Goal: Information Seeking & Learning: Compare options

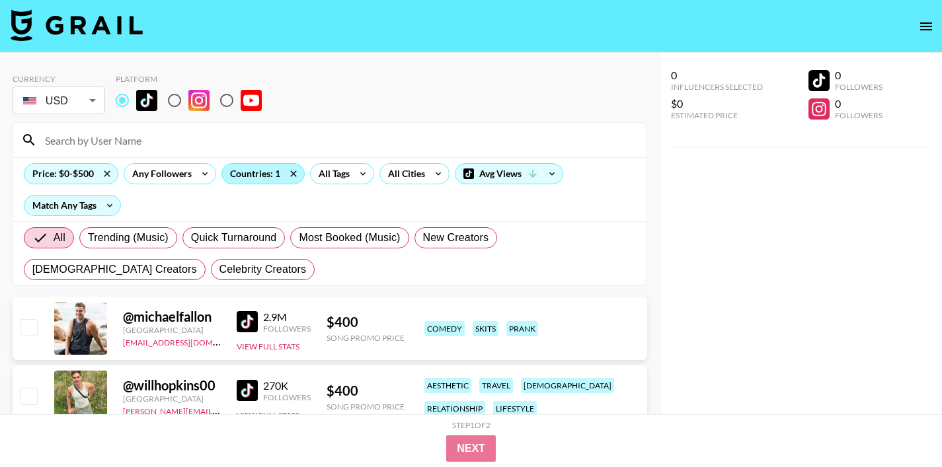
click at [261, 180] on div "Countries: 1" at bounding box center [263, 174] width 82 height 20
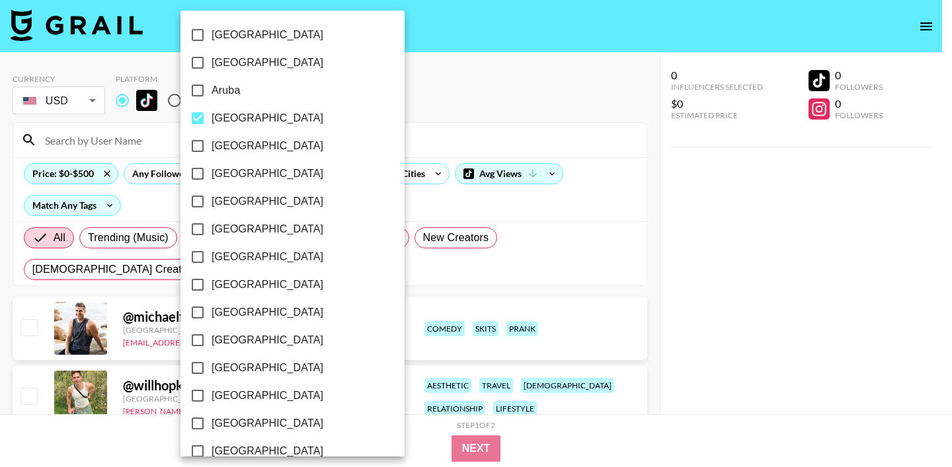
click at [190, 124] on input "[GEOGRAPHIC_DATA]" at bounding box center [198, 118] width 28 height 28
checkbox input "false"
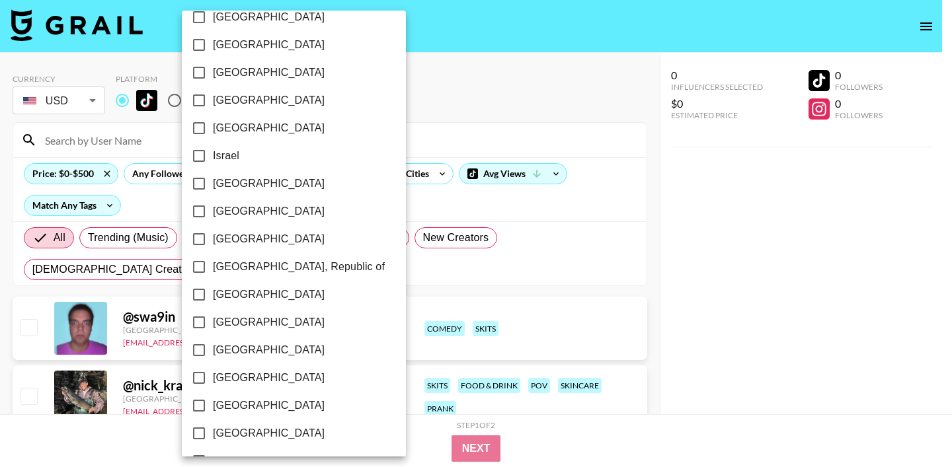
scroll to position [1075, 0]
click at [196, 402] on input "[GEOGRAPHIC_DATA]" at bounding box center [199, 405] width 28 height 28
checkbox input "true"
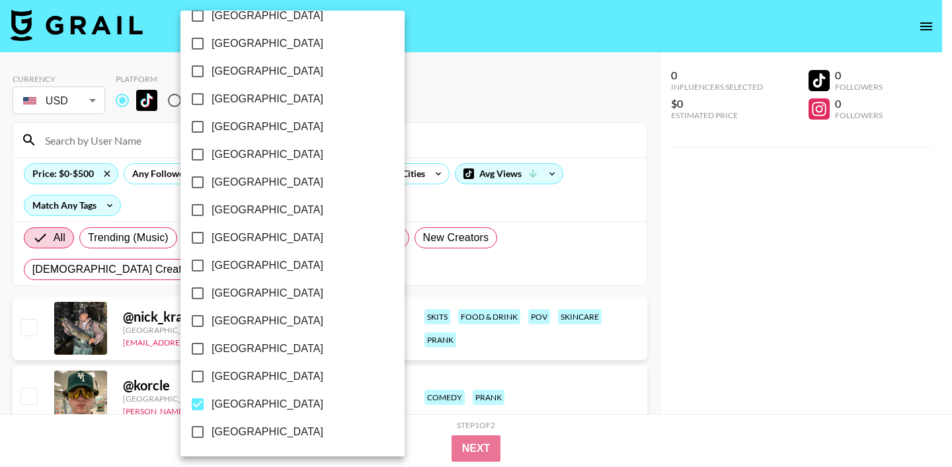
click at [454, 135] on div at bounding box center [476, 233] width 952 height 467
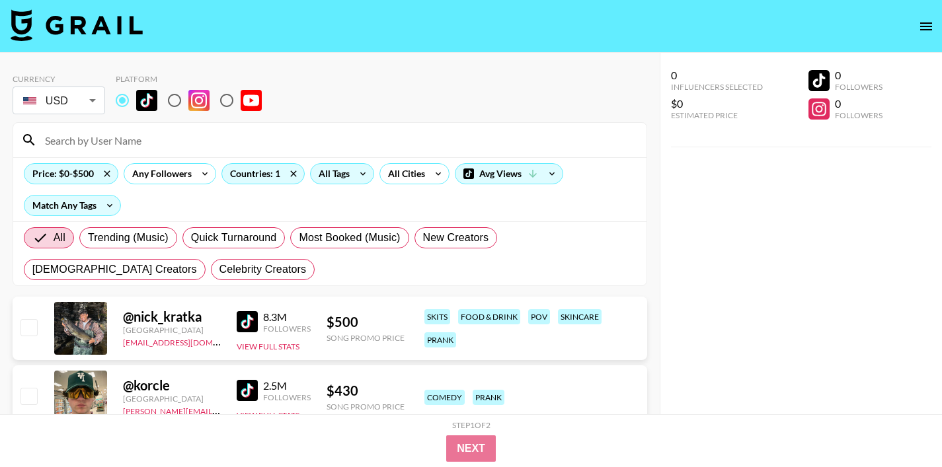
click at [339, 173] on div "All Tags" at bounding box center [332, 174] width 42 height 20
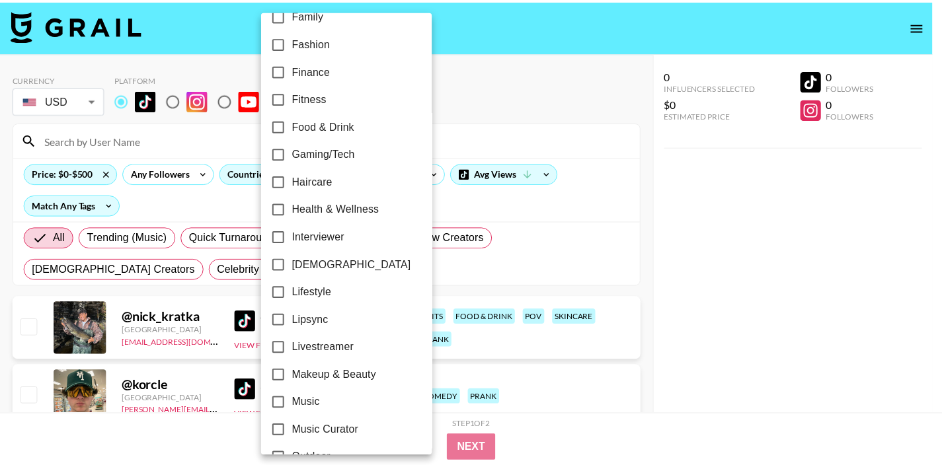
scroll to position [409, 0]
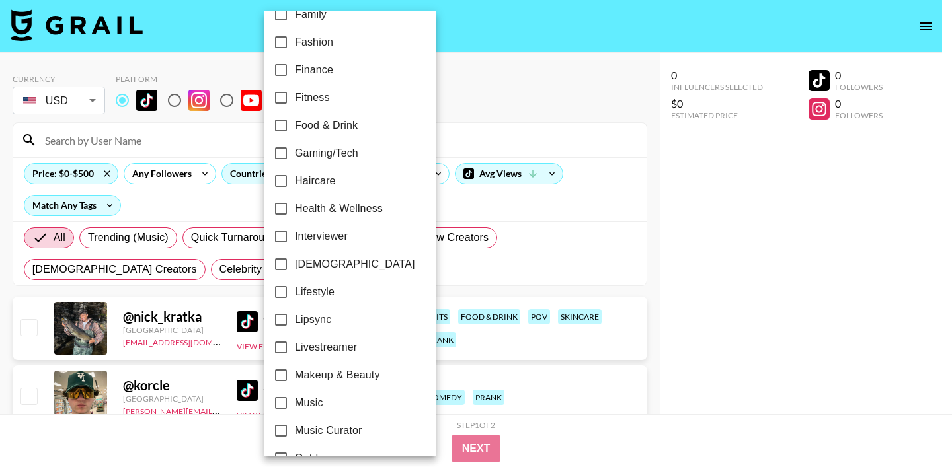
click at [286, 321] on input "Lipsync" at bounding box center [281, 320] width 28 height 28
checkbox input "true"
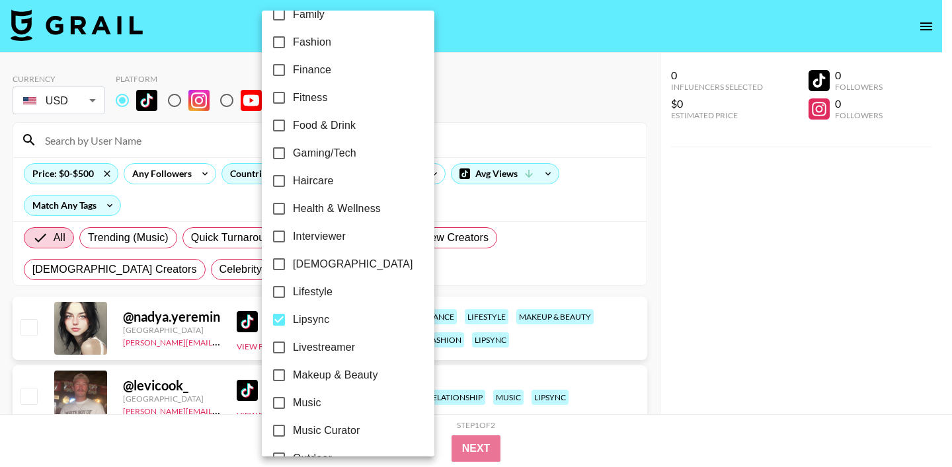
click at [606, 130] on div at bounding box center [476, 233] width 952 height 467
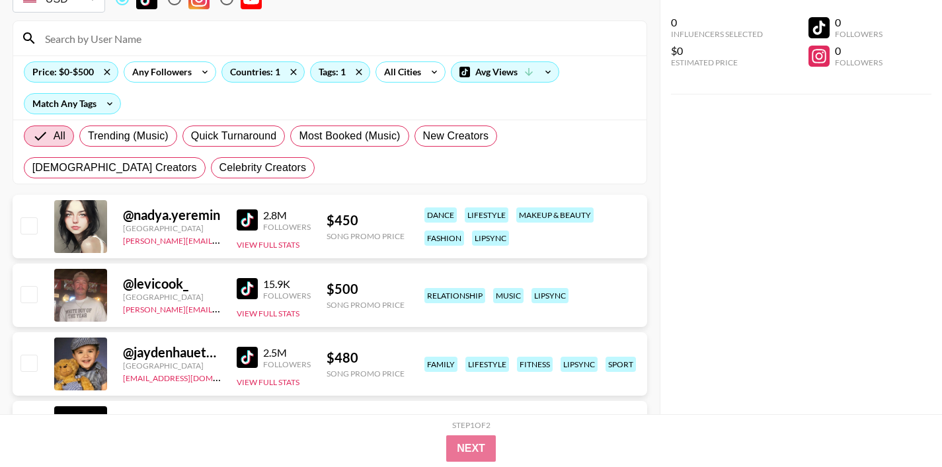
scroll to position [127, 0]
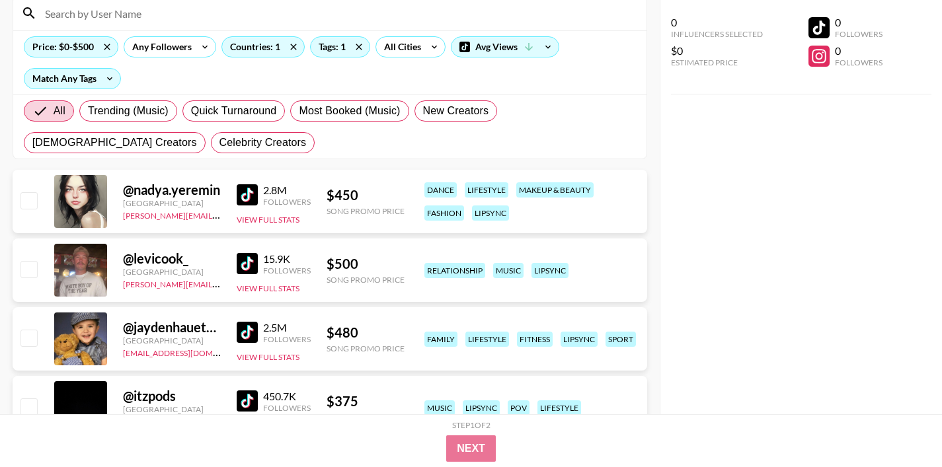
click at [249, 202] on img at bounding box center [247, 194] width 21 height 21
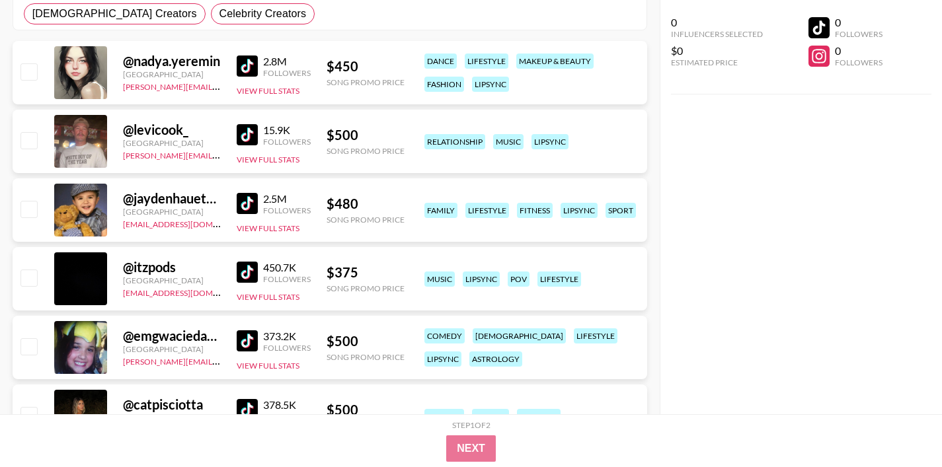
scroll to position [267, 0]
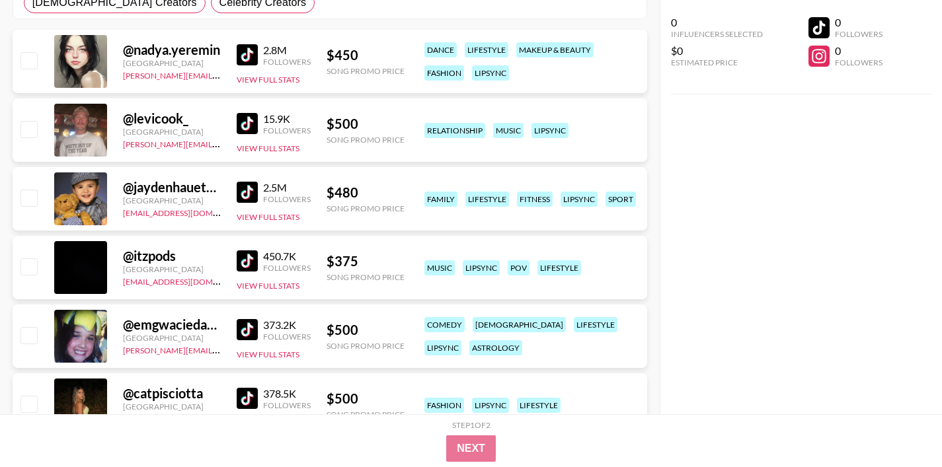
click at [247, 260] on img at bounding box center [247, 261] width 21 height 21
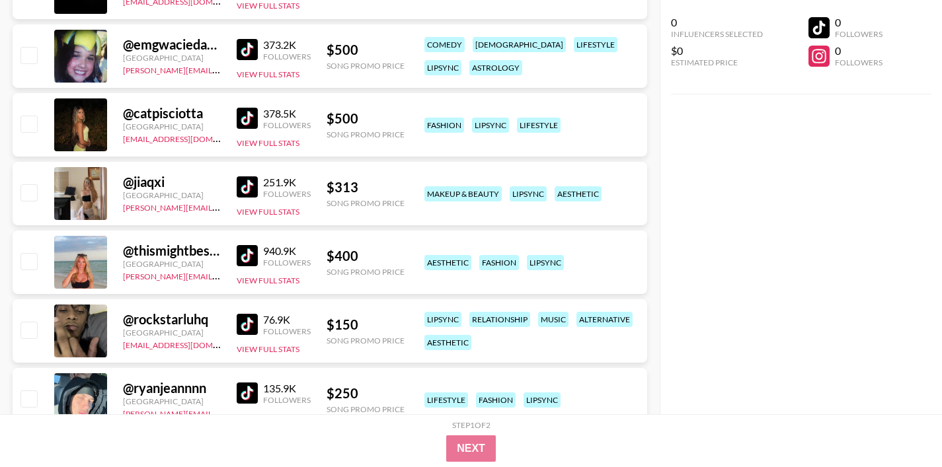
scroll to position [548, 0]
click at [251, 185] on img at bounding box center [247, 186] width 21 height 21
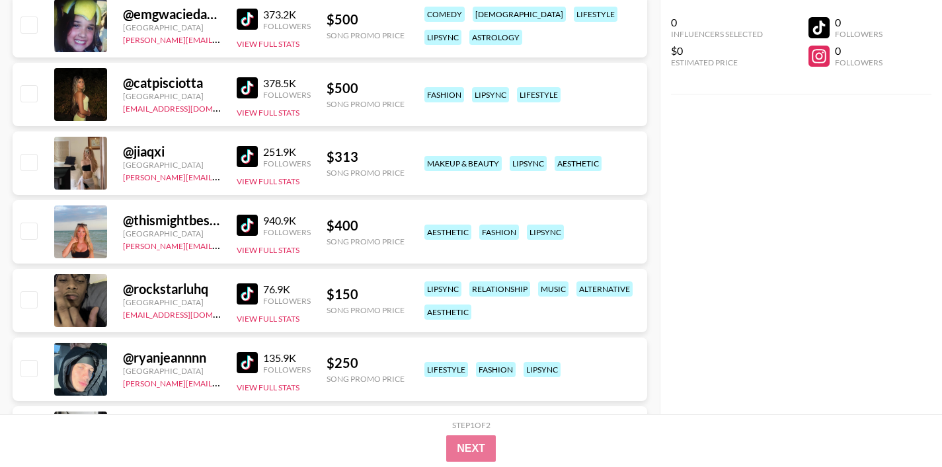
scroll to position [606, 0]
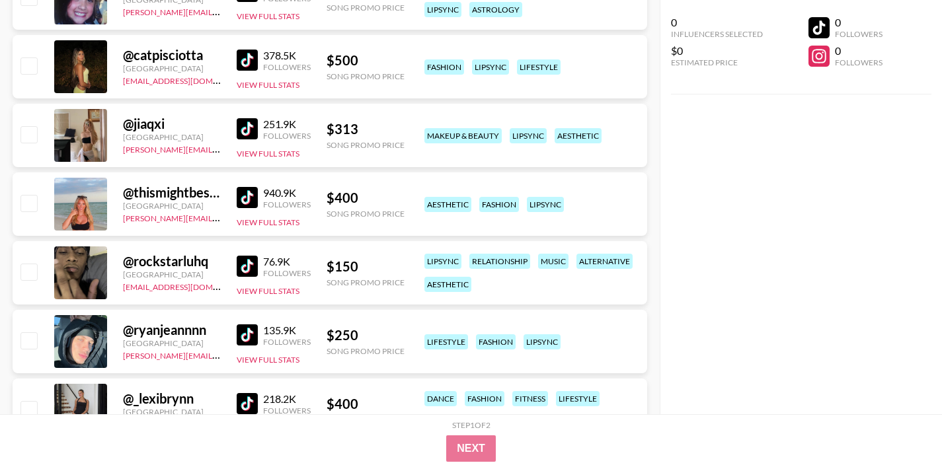
click at [247, 265] on img at bounding box center [247, 266] width 21 height 21
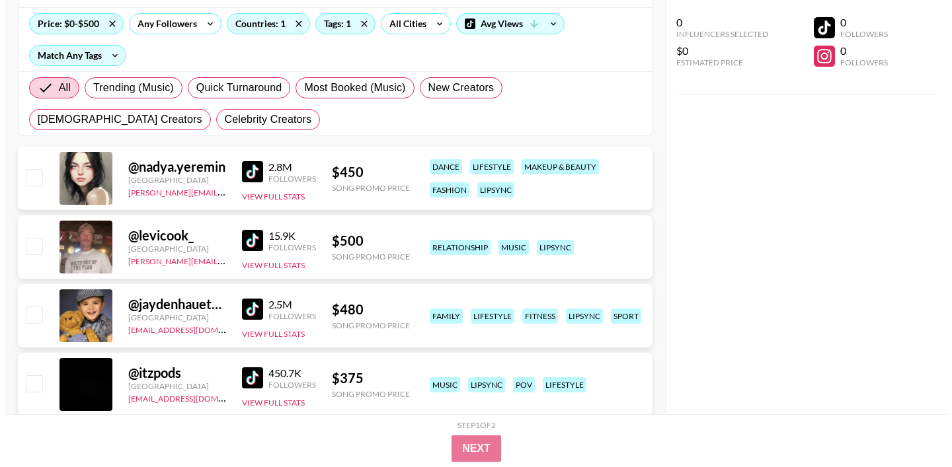
scroll to position [130, 0]
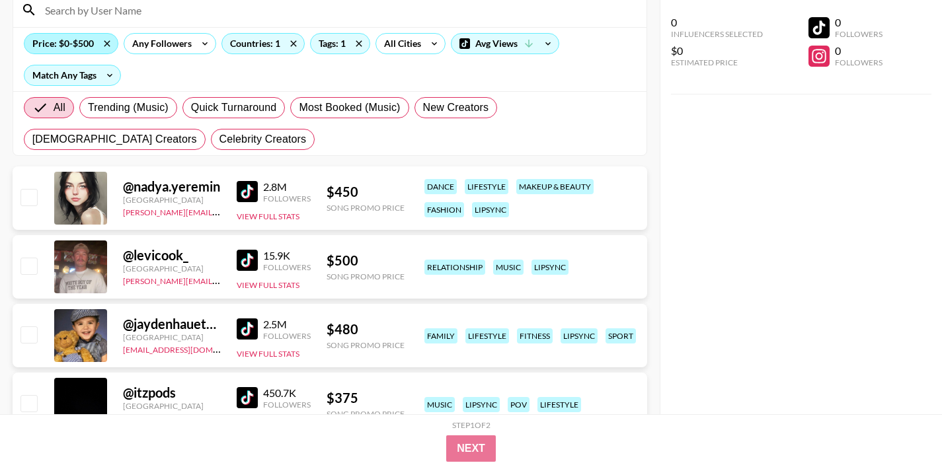
click at [90, 41] on div "Price: $0-$500" at bounding box center [70, 44] width 93 height 20
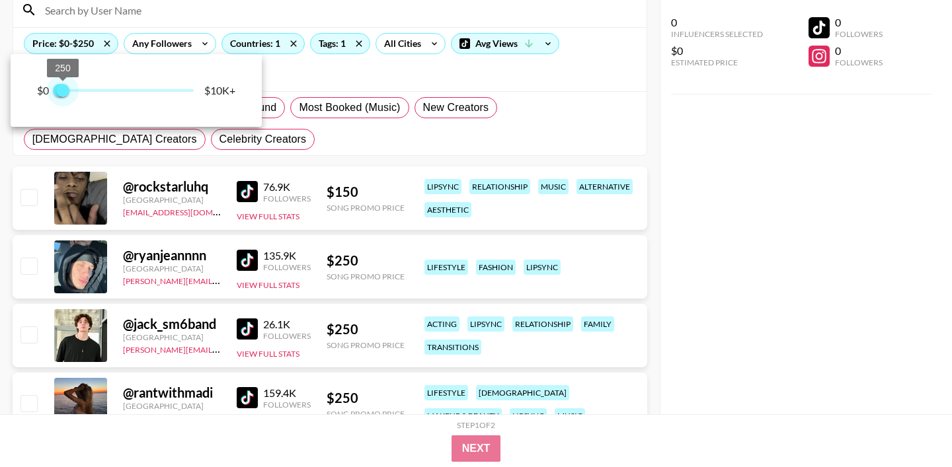
type input "0"
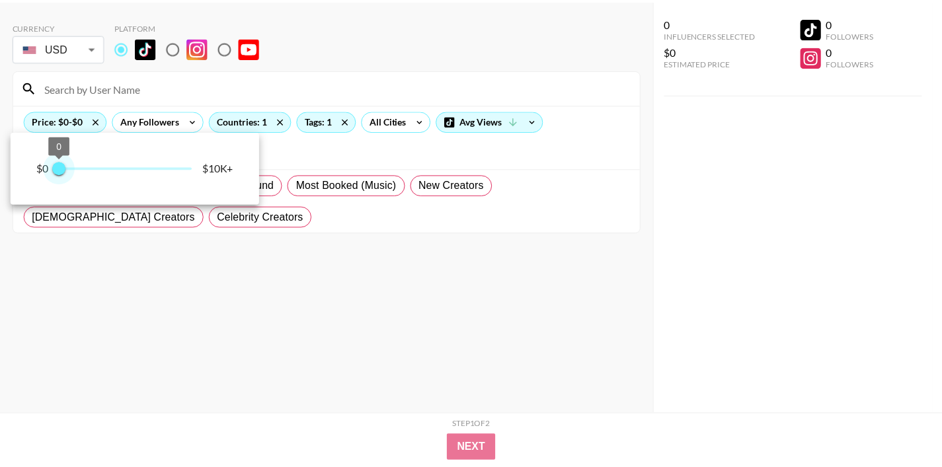
scroll to position [53, 0]
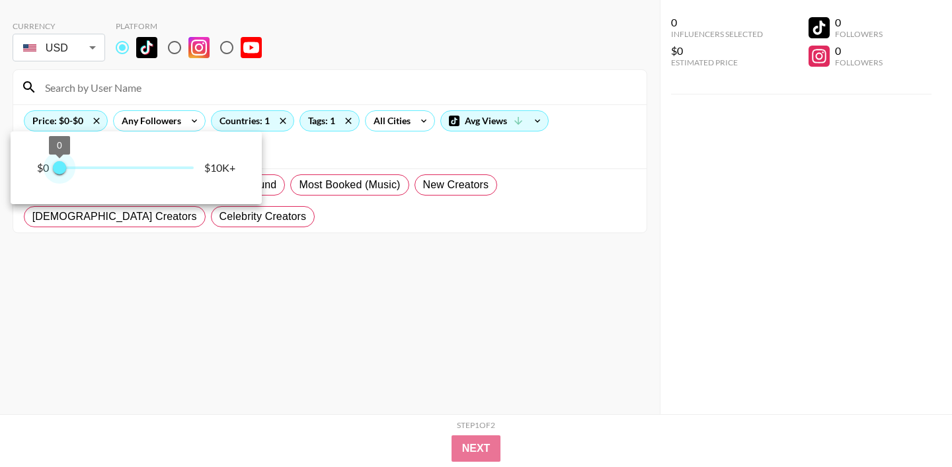
click at [61, 90] on div "$0 0 0 $10K+" at bounding box center [476, 233] width 952 height 467
click at [61, 90] on div at bounding box center [476, 233] width 952 height 467
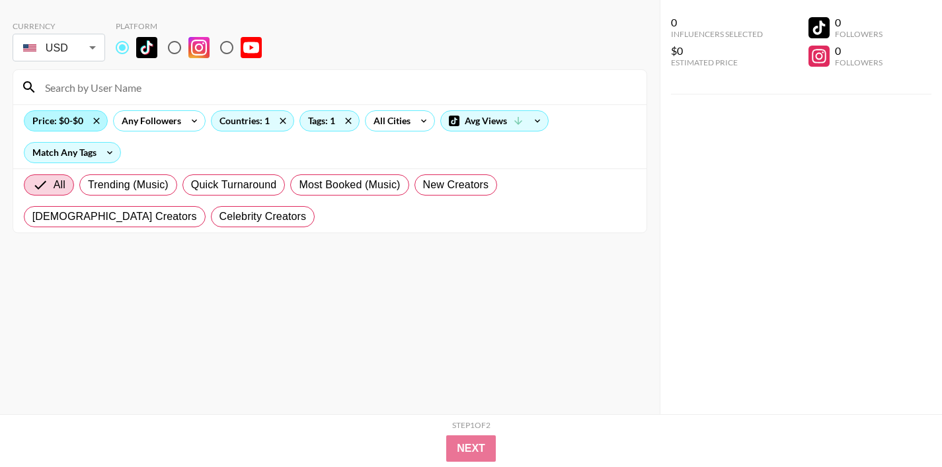
click at [65, 127] on div "Price: $0-$0" at bounding box center [65, 121] width 83 height 20
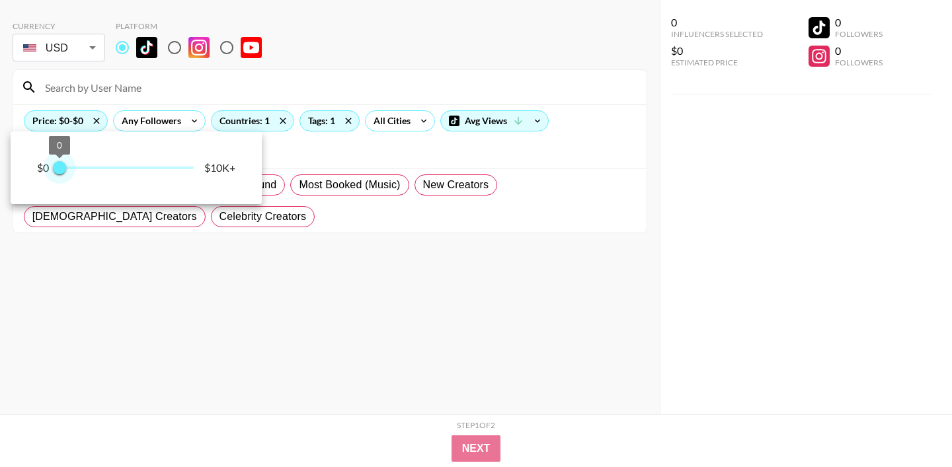
type input "250"
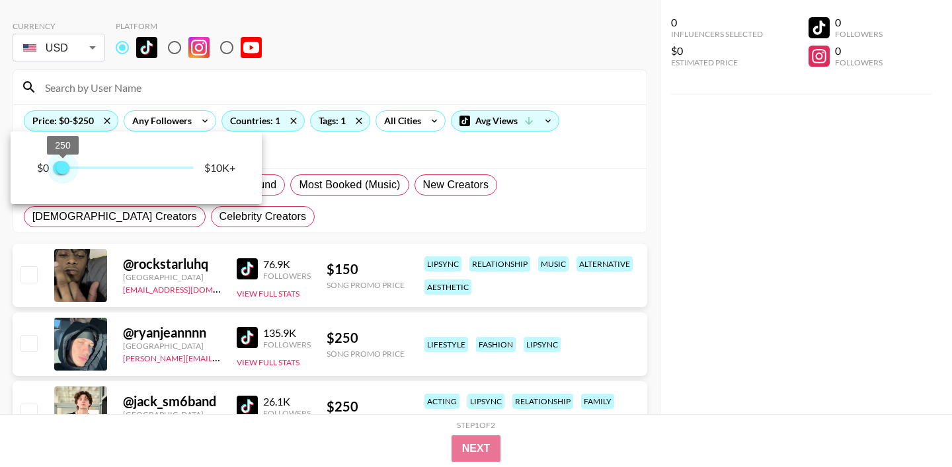
click at [63, 168] on span "250" at bounding box center [62, 167] width 13 height 13
click at [356, 157] on div at bounding box center [476, 233] width 952 height 467
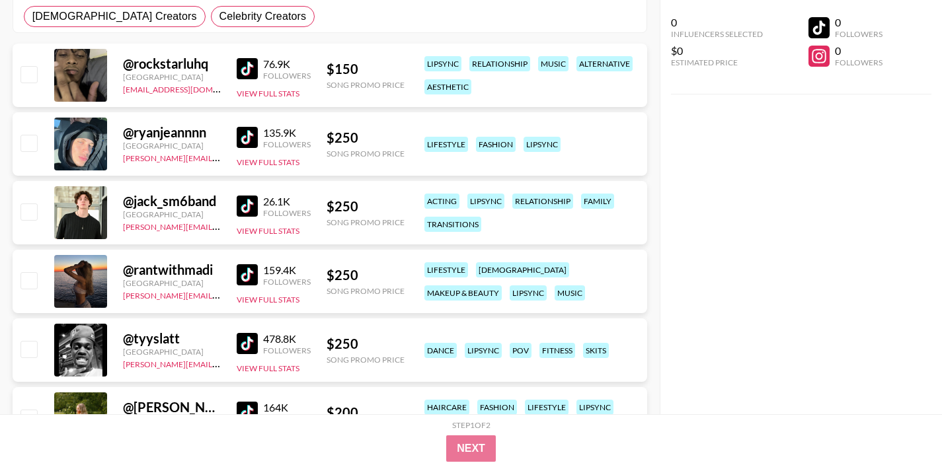
scroll to position [255, 0]
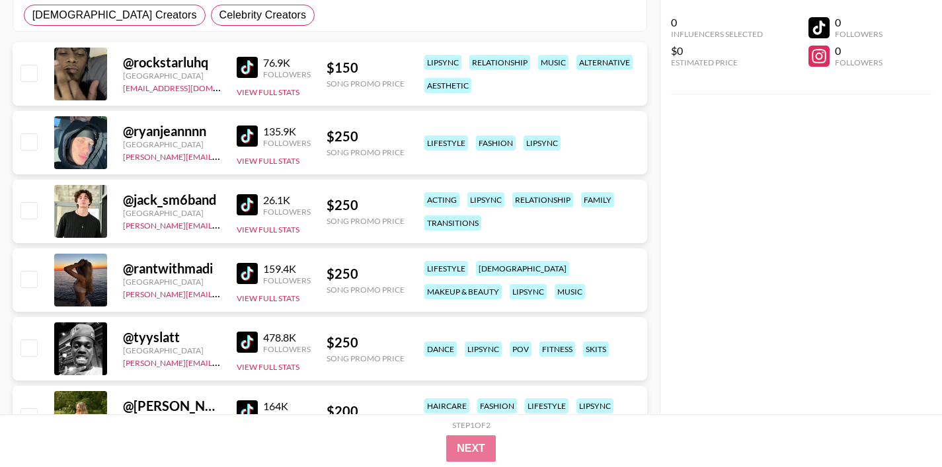
click at [249, 272] on img at bounding box center [247, 273] width 21 height 21
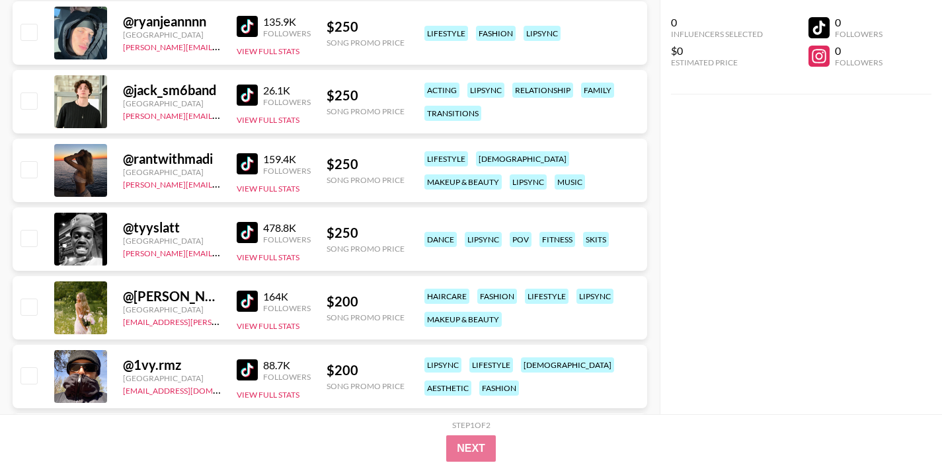
scroll to position [367, 0]
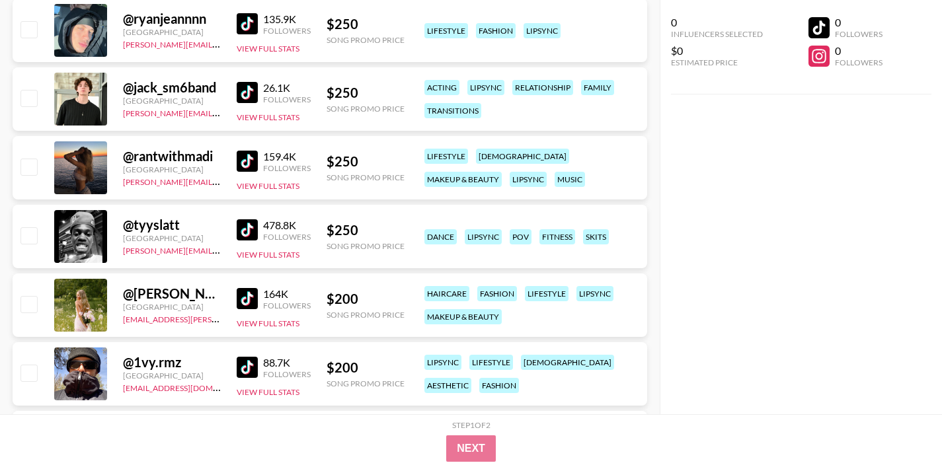
click at [240, 302] on img at bounding box center [247, 298] width 21 height 21
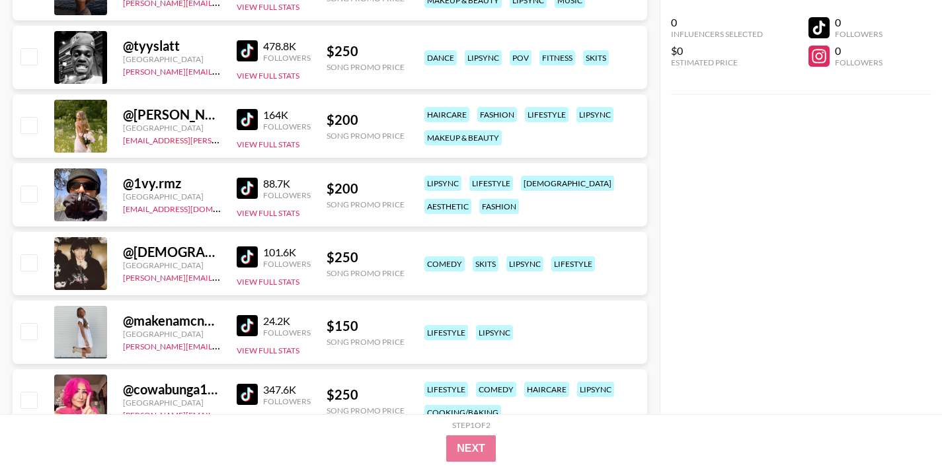
scroll to position [553, 0]
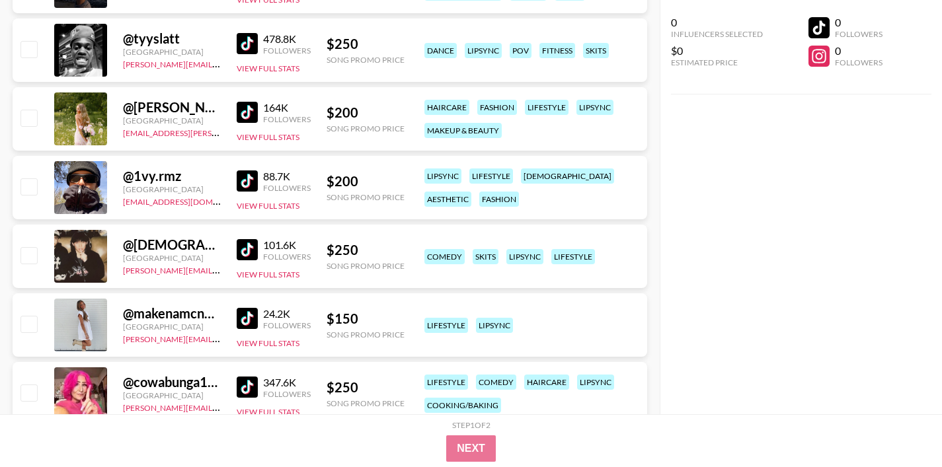
click at [247, 315] on img at bounding box center [247, 318] width 21 height 21
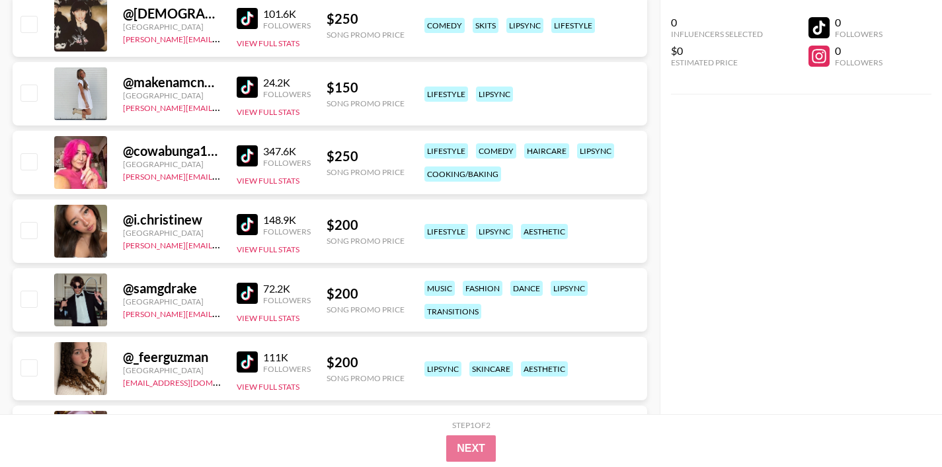
scroll to position [786, 0]
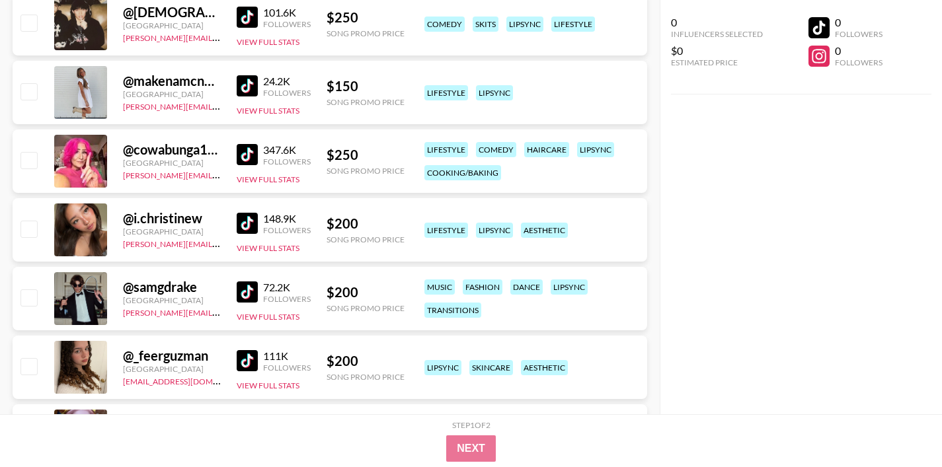
click at [249, 219] on img at bounding box center [247, 223] width 21 height 21
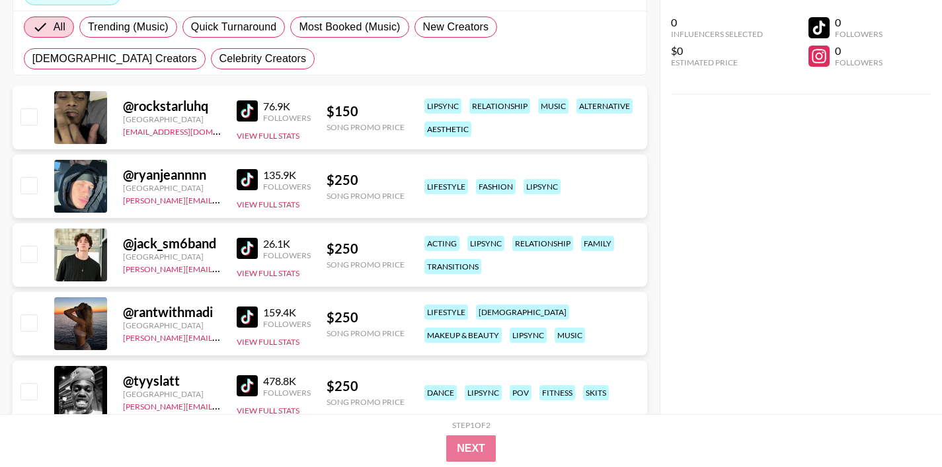
scroll to position [196, 0]
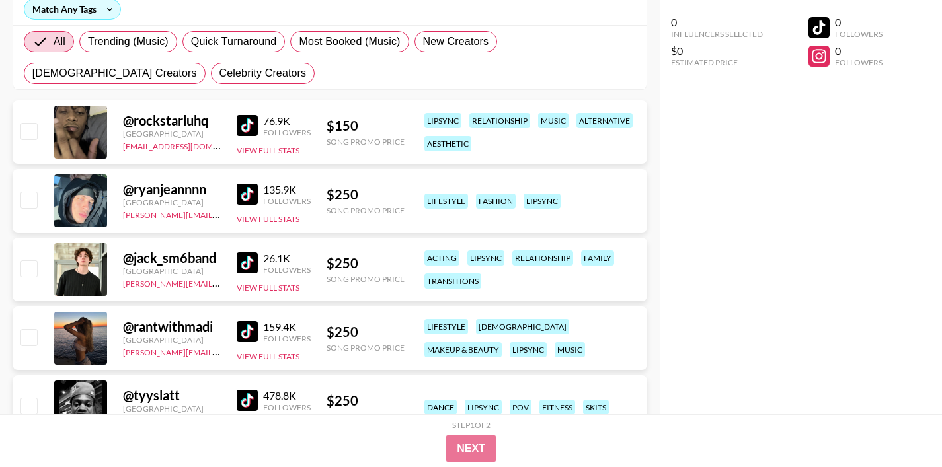
click at [248, 196] on img at bounding box center [247, 194] width 21 height 21
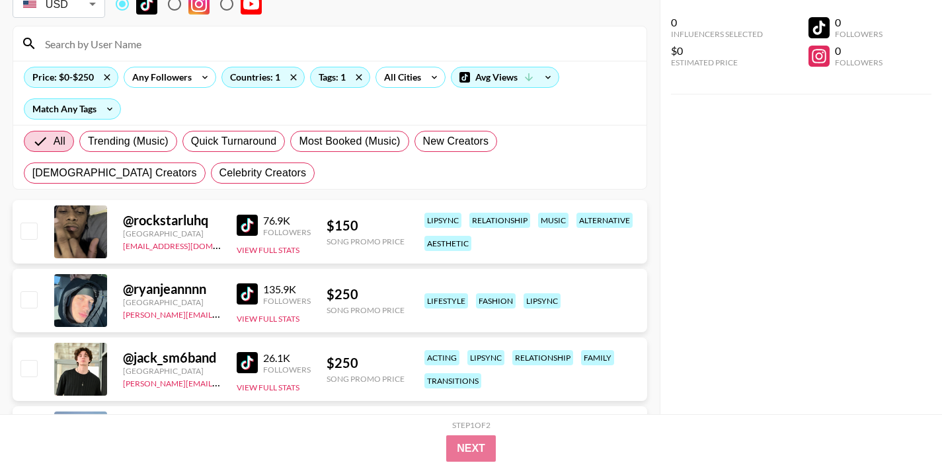
scroll to position [107, 0]
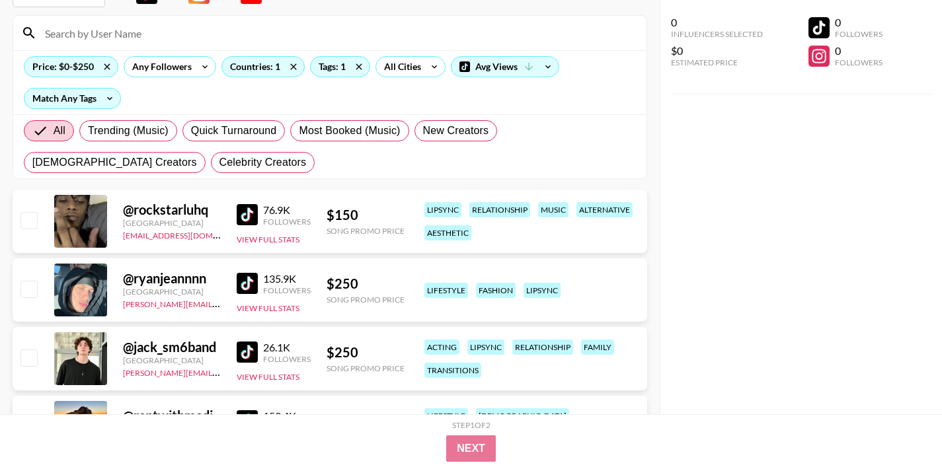
click at [252, 208] on img at bounding box center [247, 214] width 21 height 21
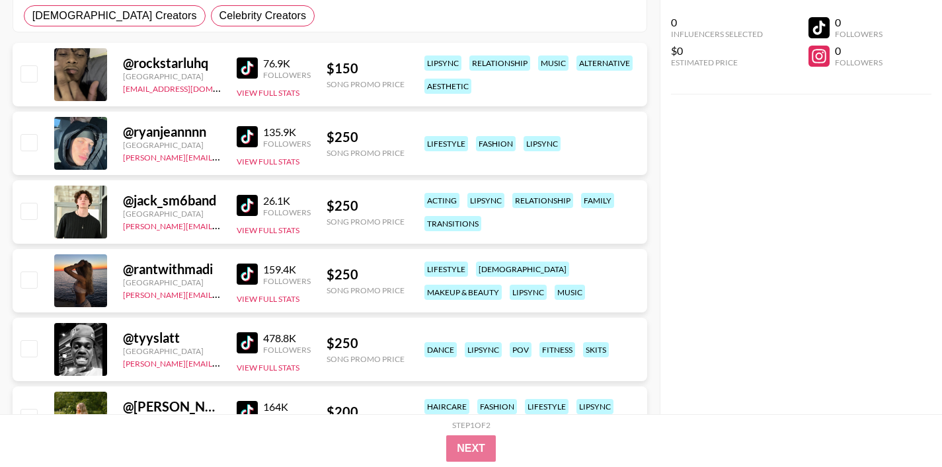
scroll to position [144, 0]
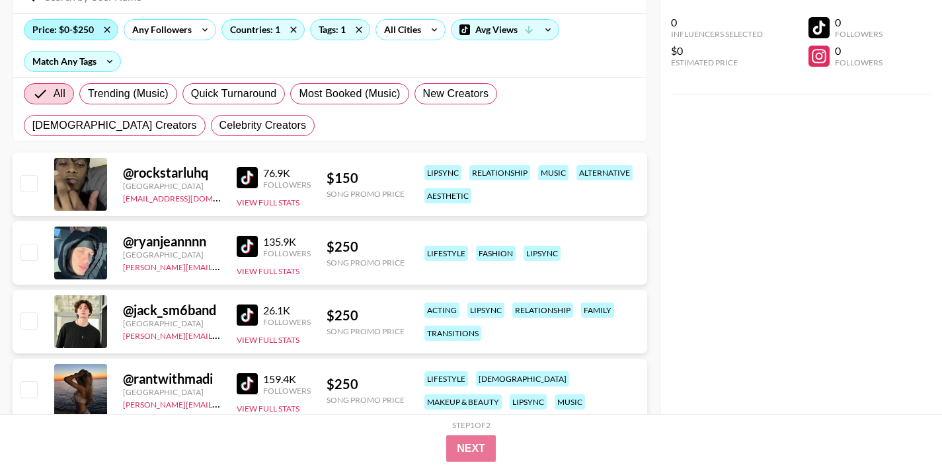
click at [83, 33] on div "Price: $0-$250" at bounding box center [70, 30] width 93 height 20
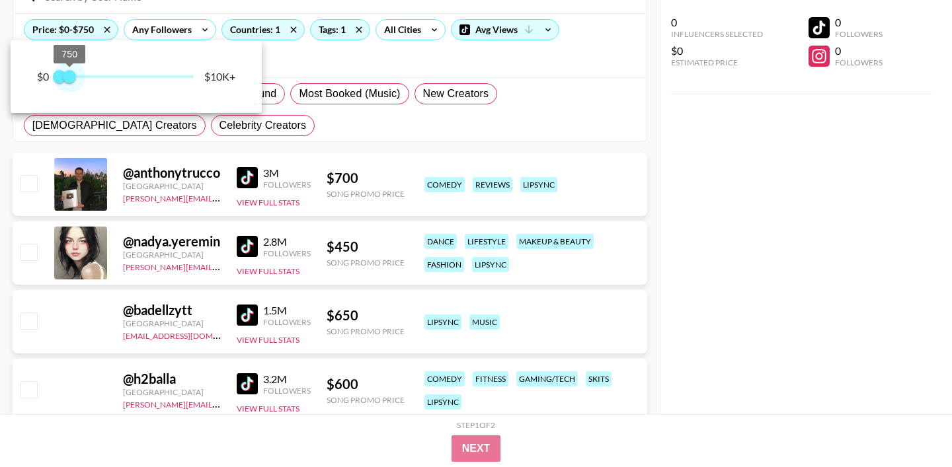
type input "500"
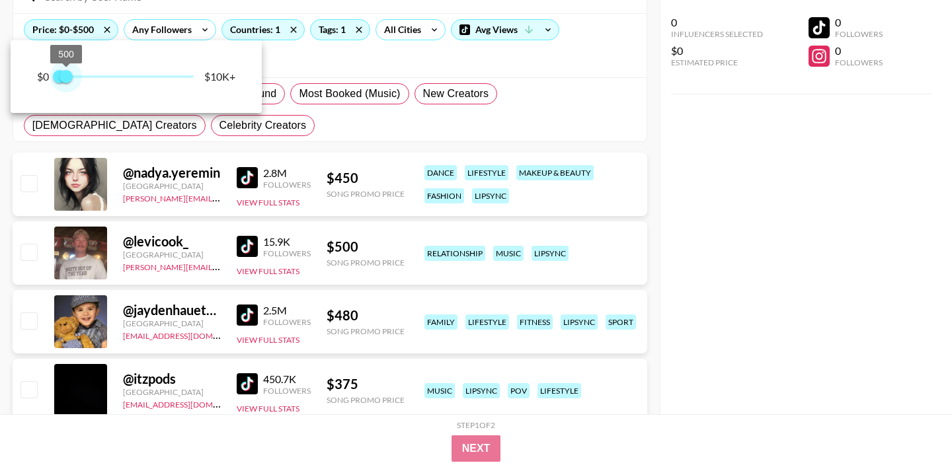
click at [66, 78] on span "500" at bounding box center [66, 76] width 13 height 13
click at [358, 64] on div at bounding box center [476, 233] width 952 height 467
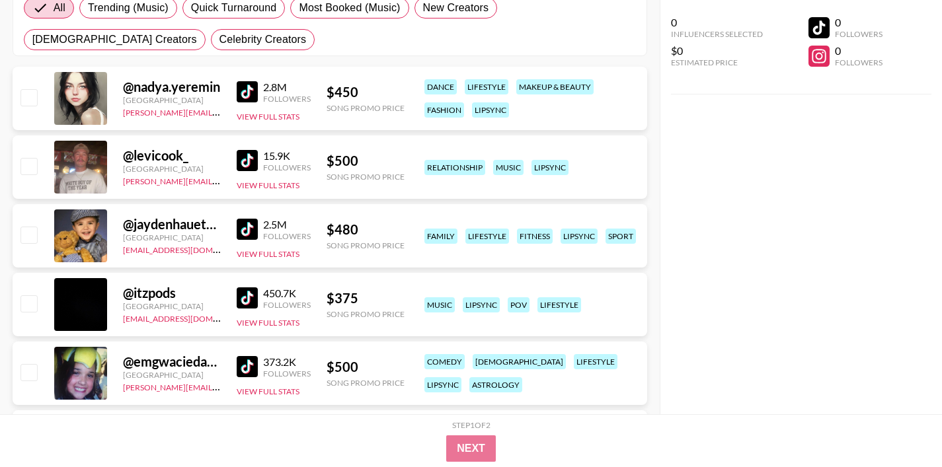
scroll to position [234, 0]
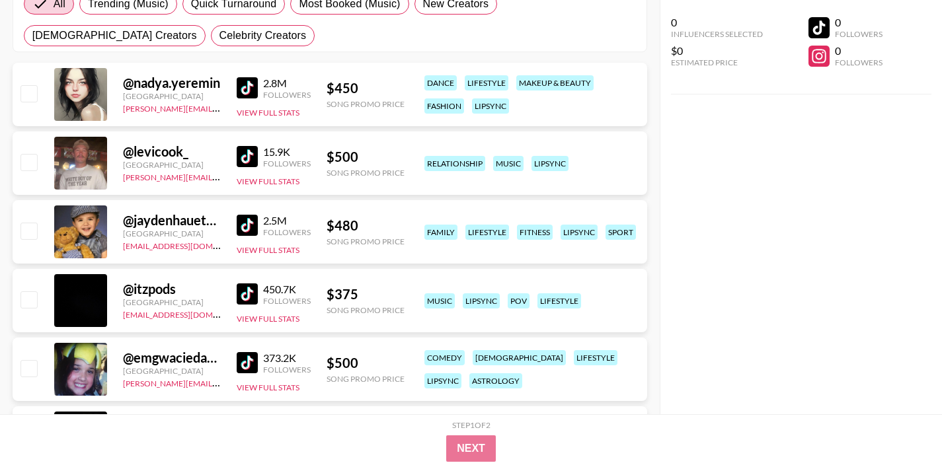
click at [252, 225] on img at bounding box center [247, 225] width 21 height 21
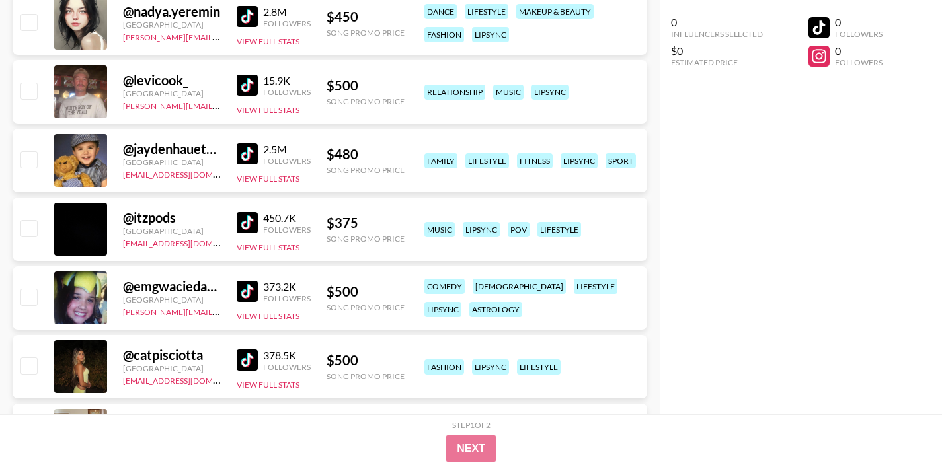
scroll to position [326, 0]
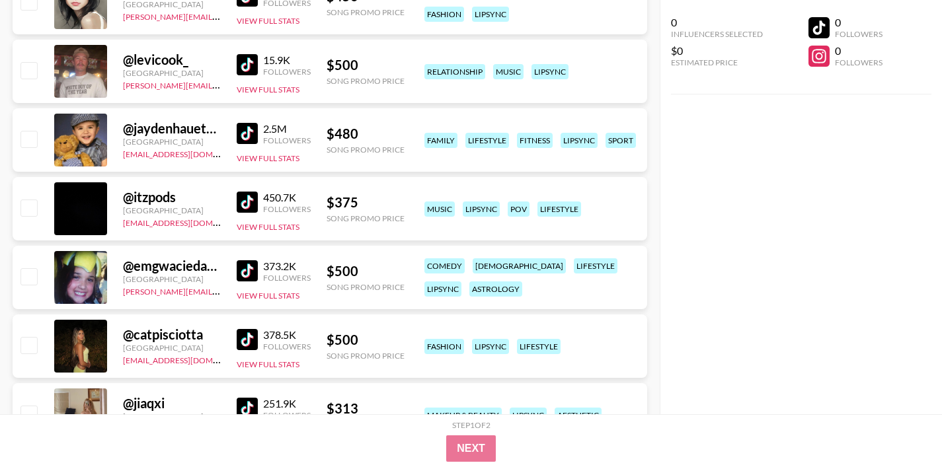
click at [251, 202] on img at bounding box center [247, 202] width 21 height 21
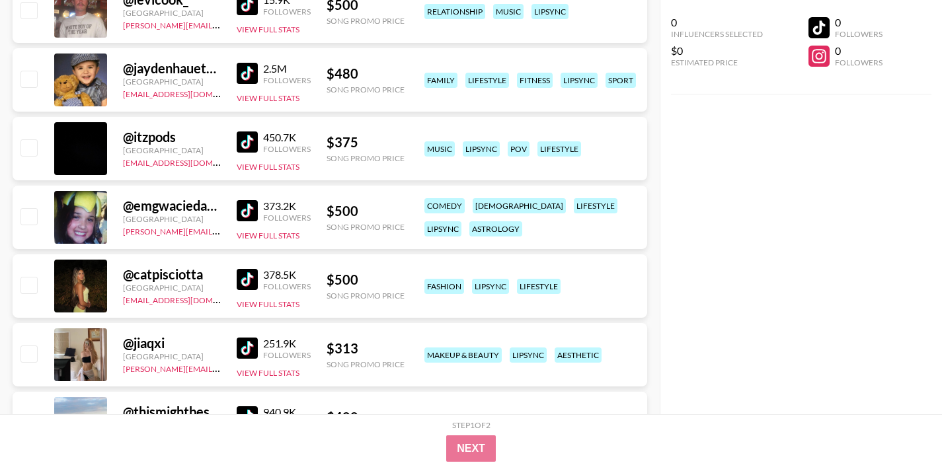
scroll to position [387, 0]
click at [238, 220] on img at bounding box center [247, 210] width 21 height 21
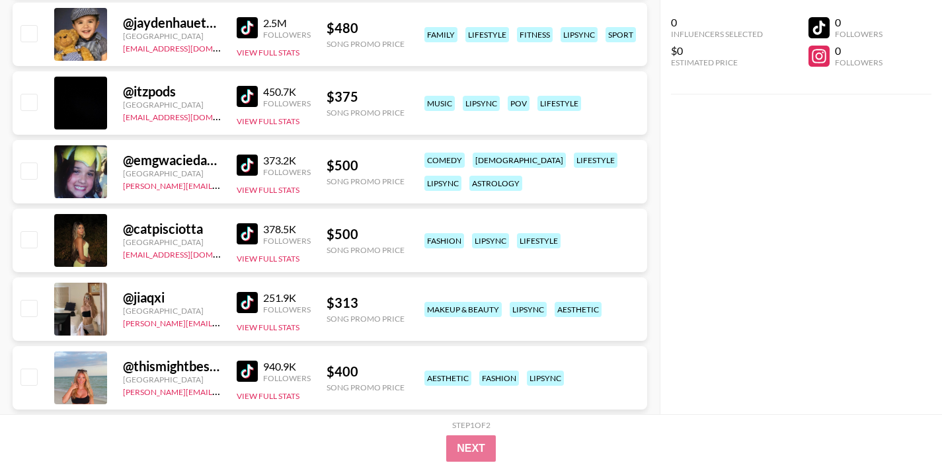
scroll to position [448, 0]
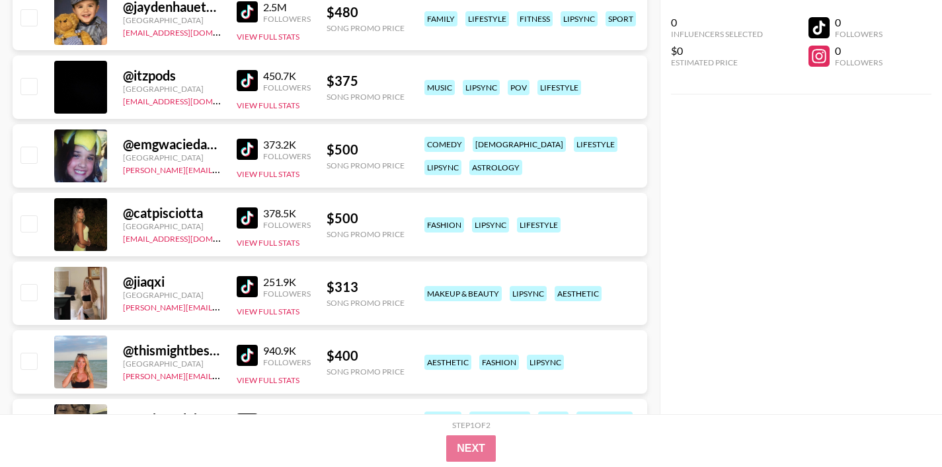
click at [251, 218] on img at bounding box center [247, 218] width 21 height 21
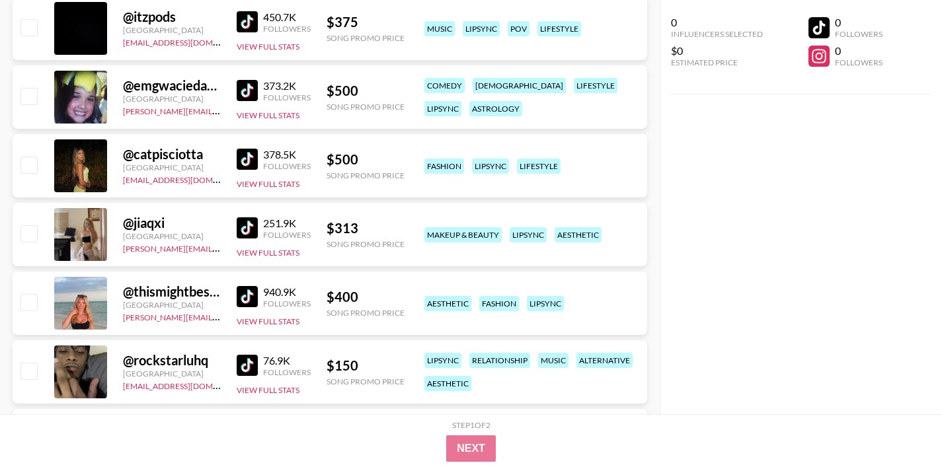
scroll to position [544, 0]
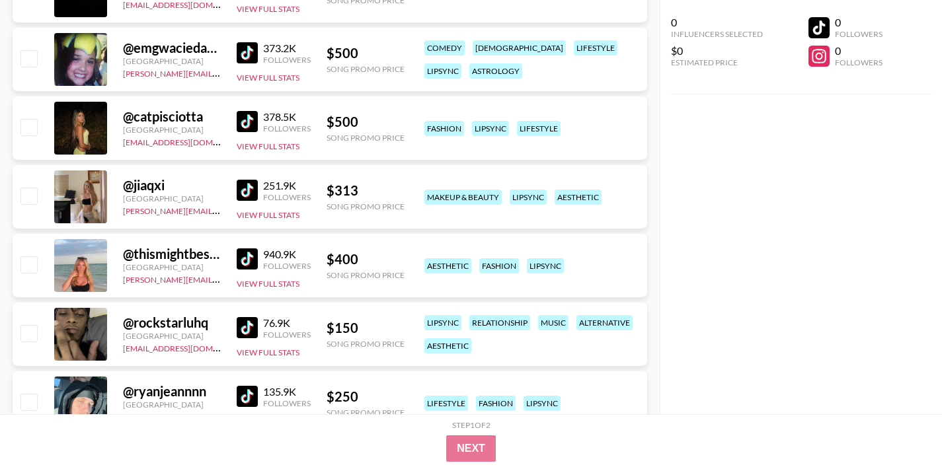
click at [250, 263] on img at bounding box center [247, 259] width 21 height 21
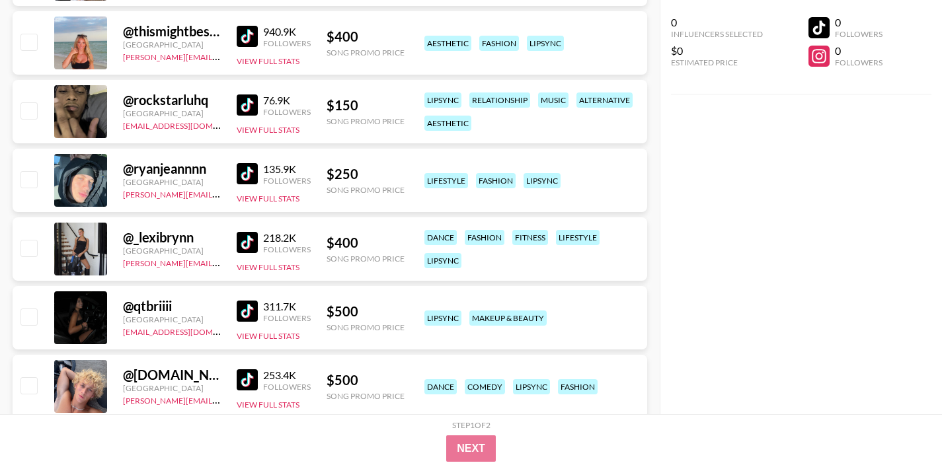
scroll to position [782, 0]
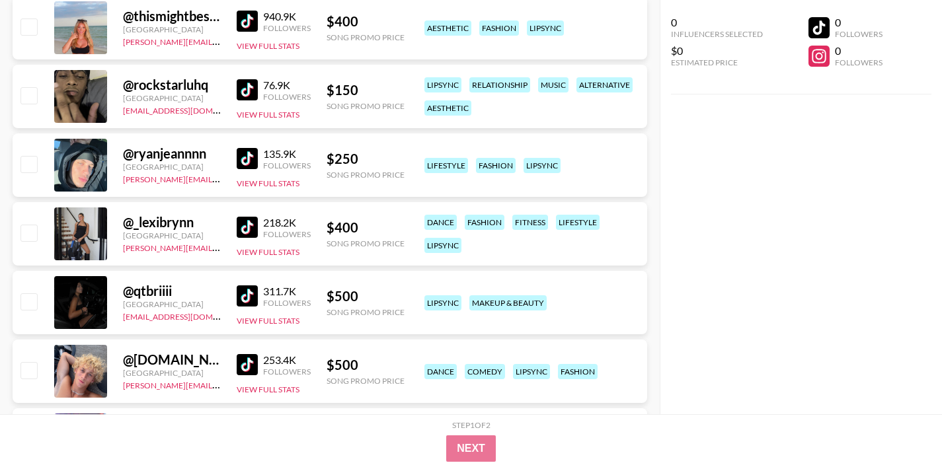
click at [249, 157] on img at bounding box center [247, 158] width 21 height 21
click at [255, 220] on img at bounding box center [247, 227] width 21 height 21
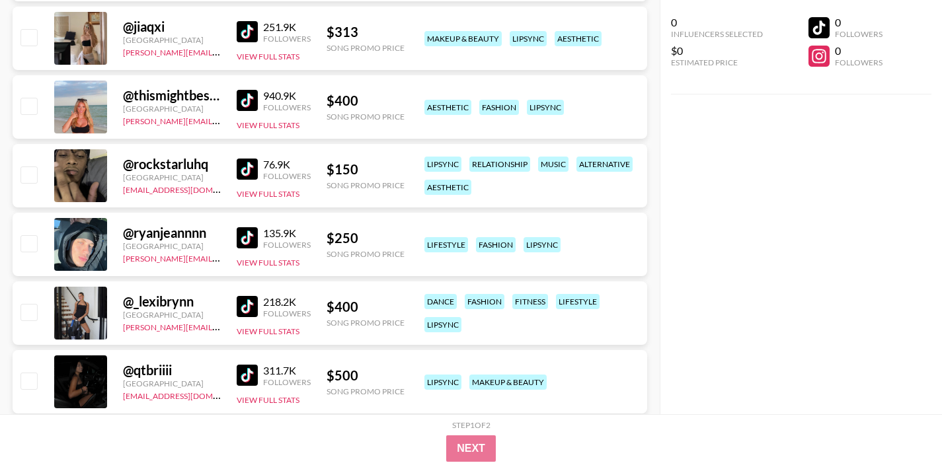
scroll to position [608, 0]
